Goal: Check status: Check status

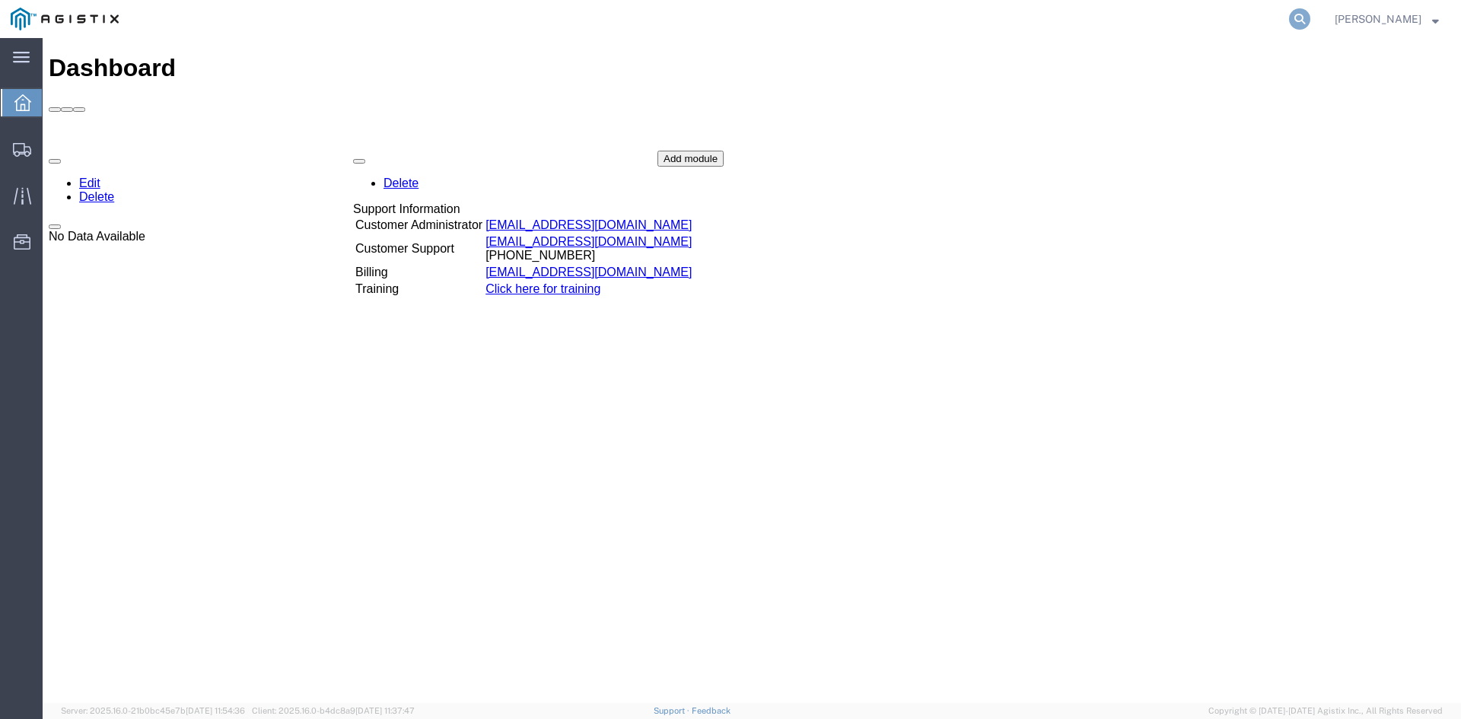
click at [1311, 20] on icon at bounding box center [1299, 18] width 21 height 21
paste input "56443081"
type input "56443081"
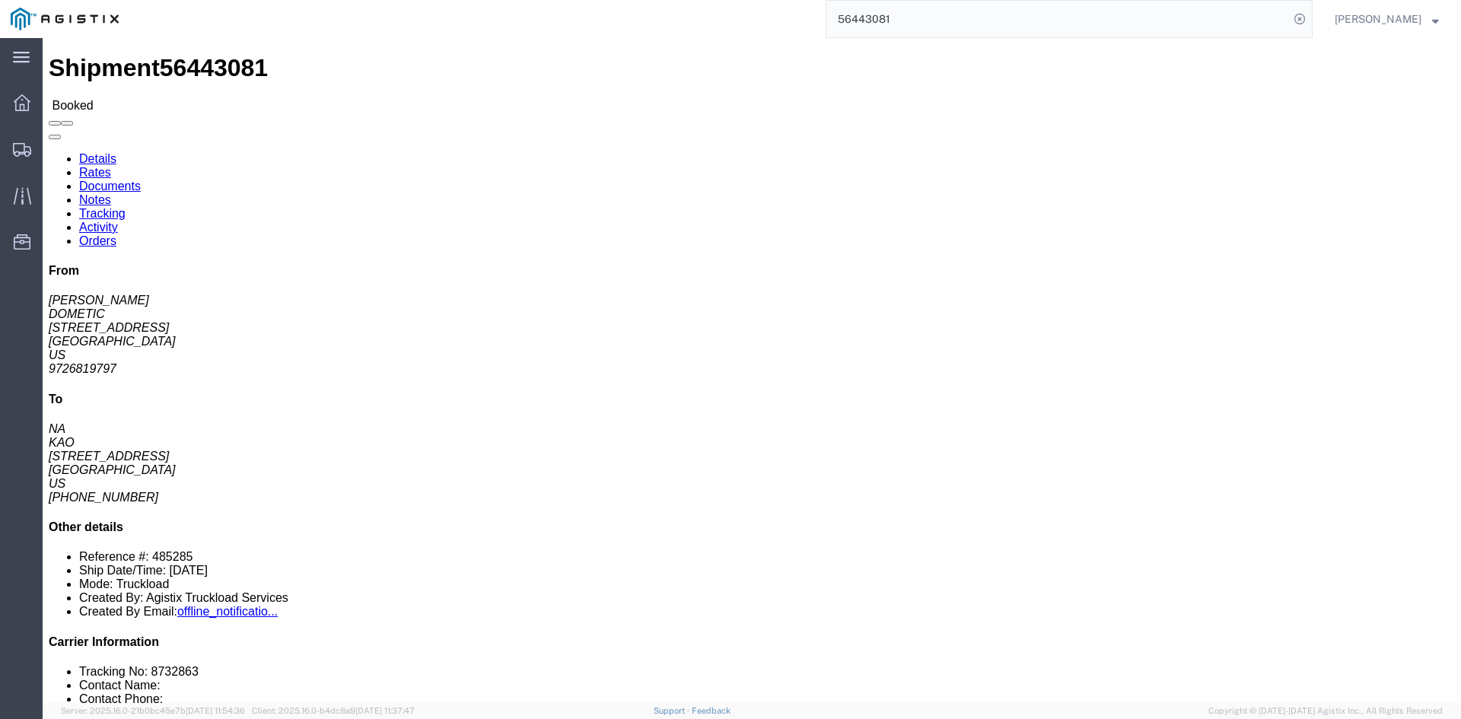
drag, startPoint x: 961, startPoint y: 147, endPoint x: 950, endPoint y: 142, distance: 12.6
click p "Bill Of Lading: 485285 Purchase Order: 2211891 2207293 2208033 2211891 2211493 …"
